Goal: Use online tool/utility: Utilize a website feature to perform a specific function

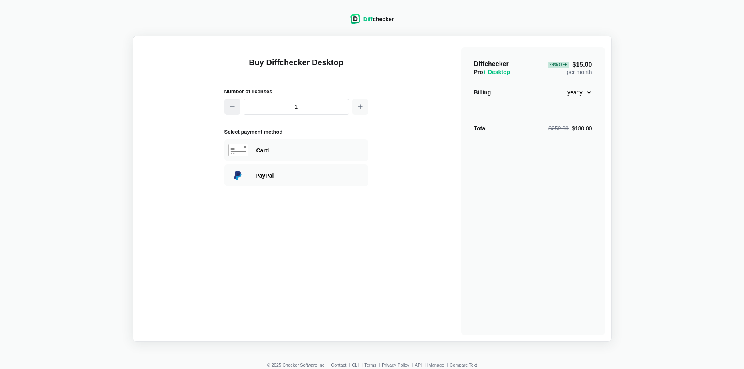
click at [232, 108] on icon "button" at bounding box center [232, 106] width 6 height 6
click at [579, 101] on div "Diffchecker Pro + Desktop 29 % Off $15.00 per month Billing monthly yearly Tota…" at bounding box center [533, 191] width 144 height 288
click at [576, 94] on select "monthly yearly" at bounding box center [575, 92] width 34 height 14
click at [558, 85] on select "monthly yearly" at bounding box center [575, 92] width 34 height 14
click at [568, 93] on select "monthly yearly" at bounding box center [575, 92] width 34 height 14
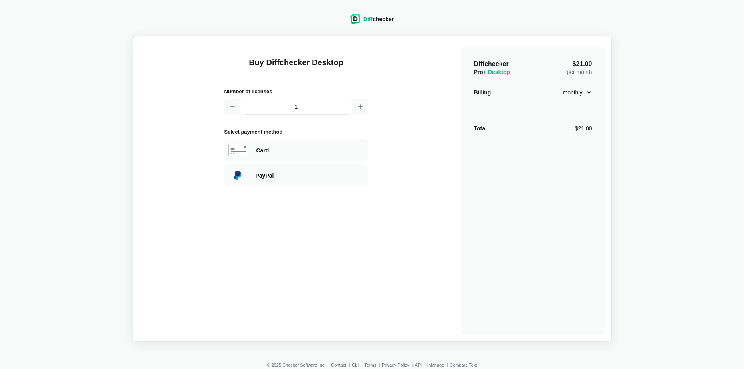
select select "desktop-yearly-180"
click at [558, 85] on select "monthly yearly" at bounding box center [575, 92] width 34 height 14
click at [381, 19] on div "Diff checker" at bounding box center [378, 19] width 30 height 8
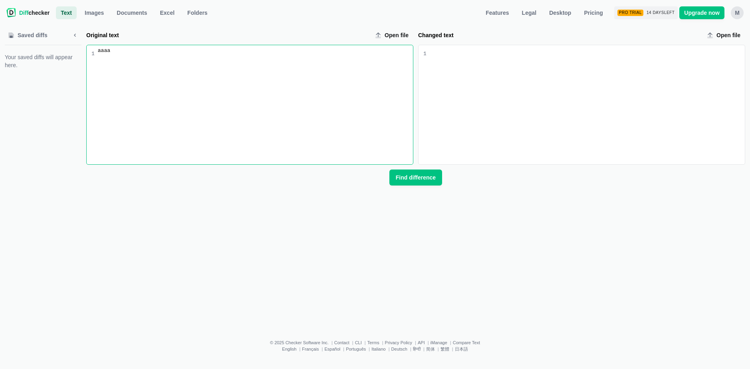
click at [466, 71] on div "Changed text input" at bounding box center [586, 104] width 318 height 119
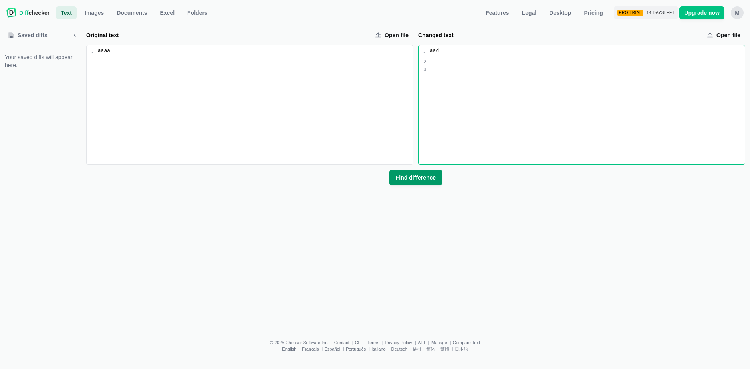
click at [423, 173] on button "Find difference" at bounding box center [415, 177] width 53 height 16
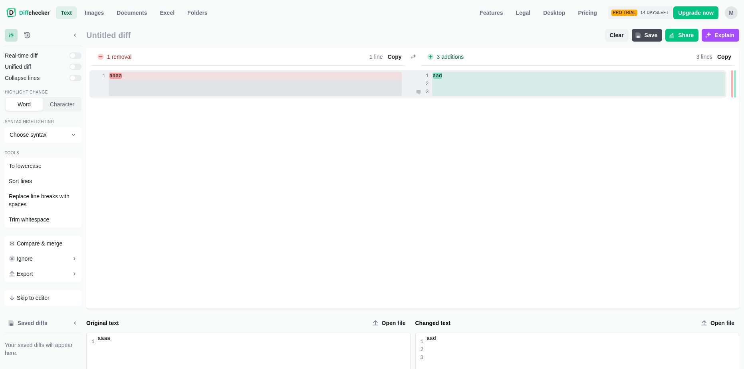
click at [454, 93] on div at bounding box center [578, 92] width 293 height 8
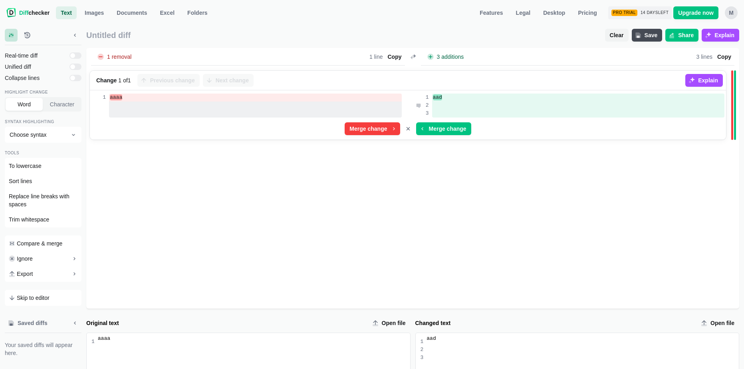
click at [456, 107] on div at bounding box center [578, 105] width 293 height 8
click at [409, 129] on icon "Cancel merge" at bounding box center [408, 128] width 6 height 6
